Goal: Task Accomplishment & Management: Use online tool/utility

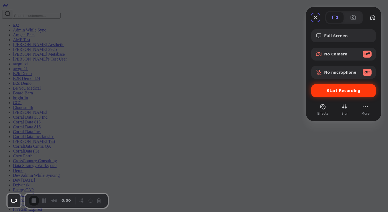
click at [330, 94] on div "Start Recording" at bounding box center [343, 90] width 65 height 13
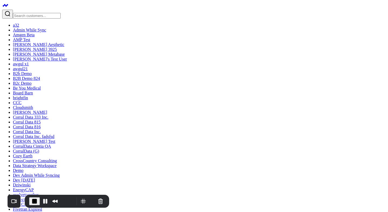
click at [32, 202] on span "End Recording" at bounding box center [34, 201] width 6 height 6
